Goal: Information Seeking & Learning: Understand process/instructions

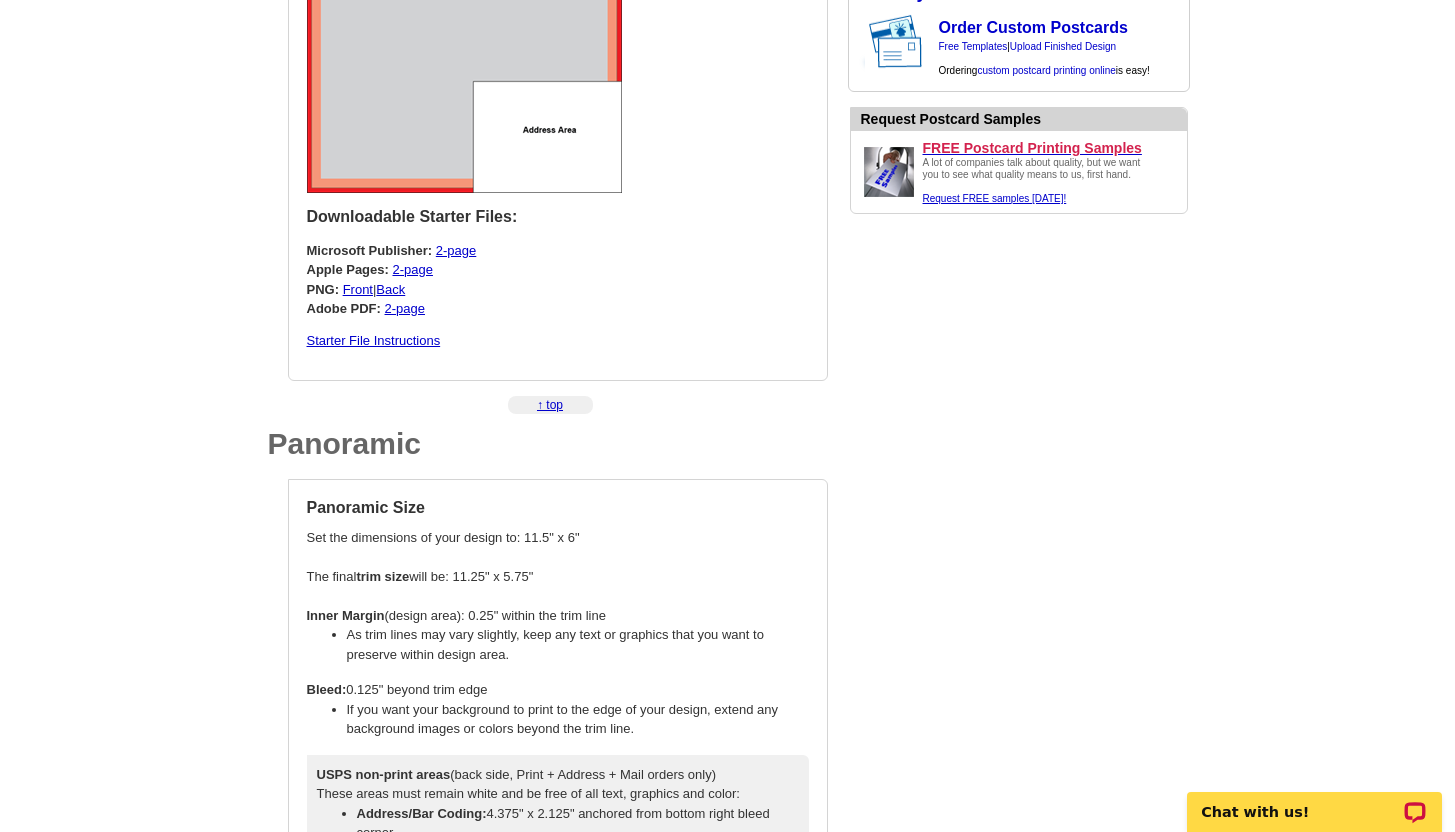
scroll to position [3902, 0]
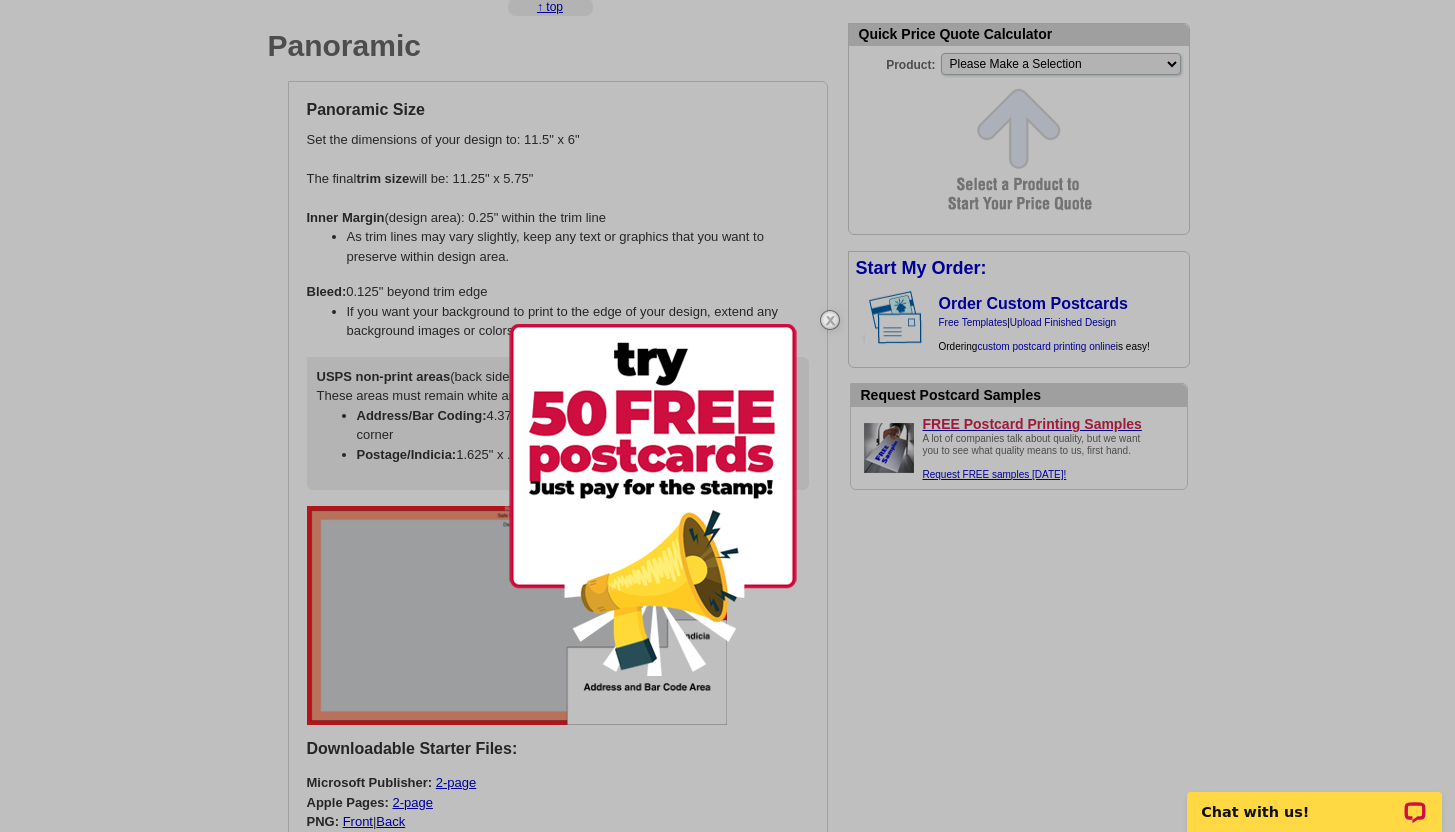
click at [828, 319] on img at bounding box center [830, 320] width 58 height 58
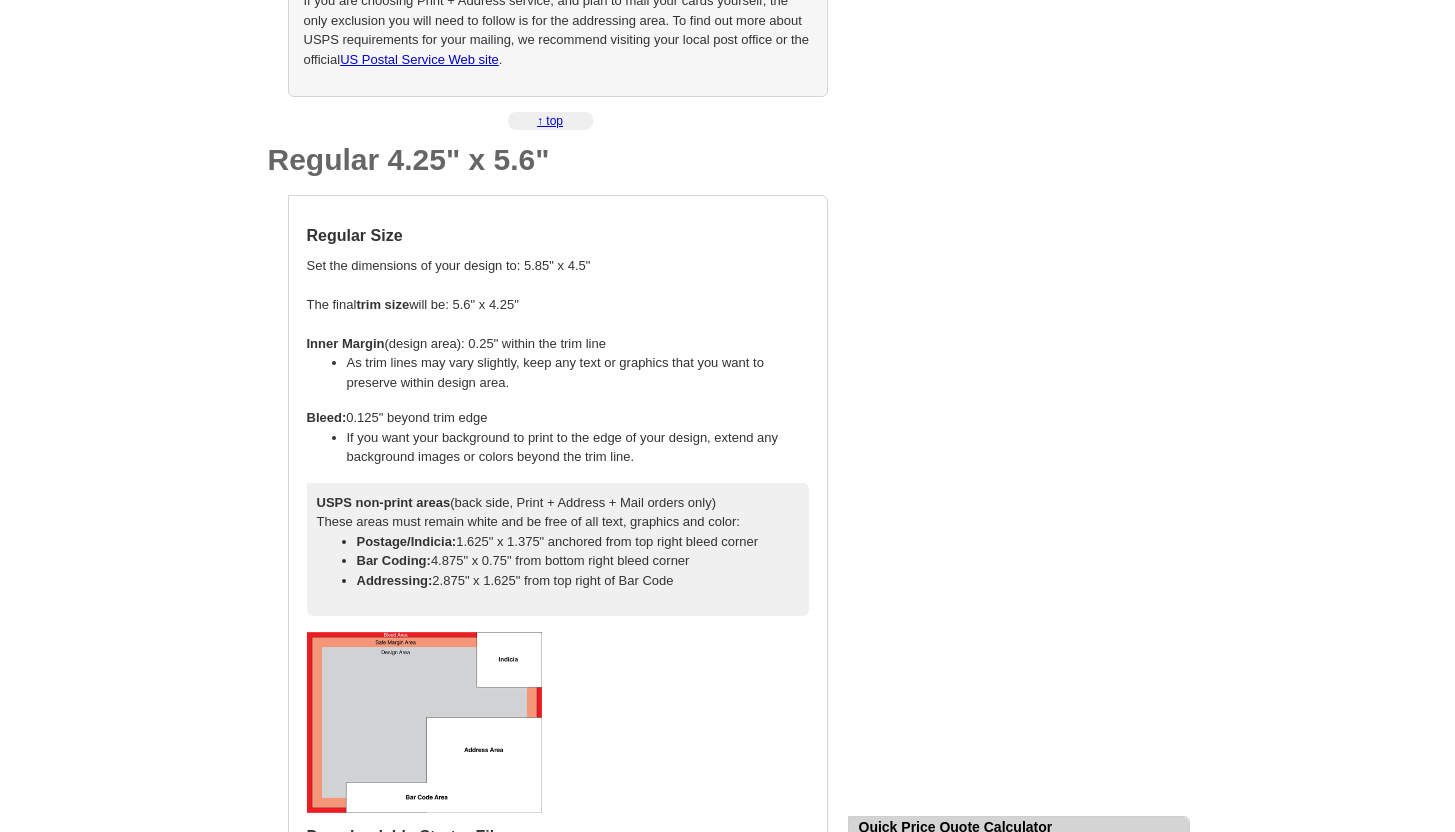
scroll to position [922, 0]
